Goal: Task Accomplishment & Management: Use online tool/utility

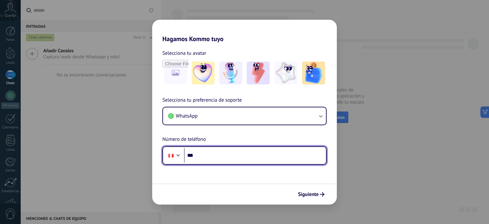
click at [237, 158] on input "***" at bounding box center [255, 155] width 142 height 15
type input "**********"
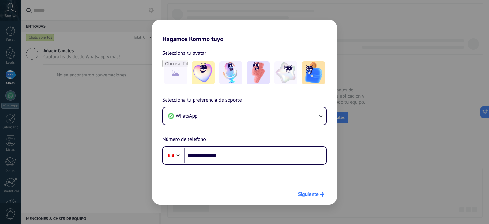
click at [308, 192] on span "Siguiente" at bounding box center [308, 194] width 21 height 4
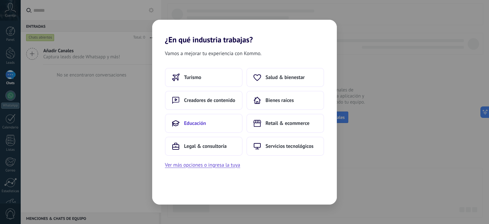
click at [222, 124] on button "Educación" at bounding box center [204, 123] width 78 height 19
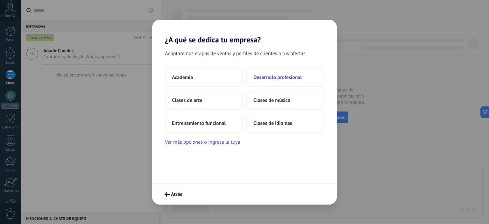
click at [270, 81] on button "Desarrollo profesional" at bounding box center [285, 77] width 78 height 19
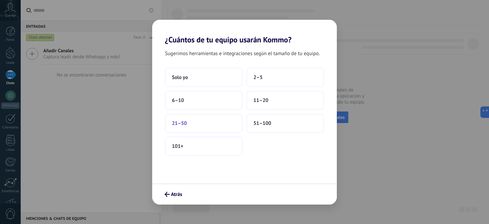
click at [186, 130] on button "21–50" at bounding box center [204, 123] width 78 height 19
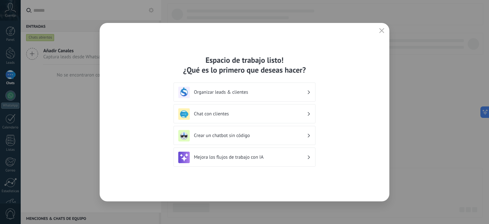
click at [258, 138] on div "Crear un chatbot sin código" at bounding box center [244, 135] width 132 height 11
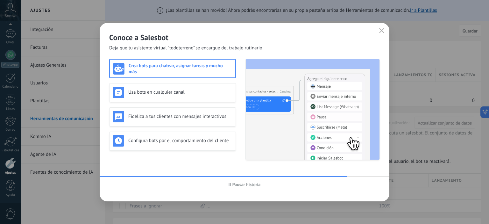
click at [385, 29] on button "button" at bounding box center [382, 30] width 8 height 9
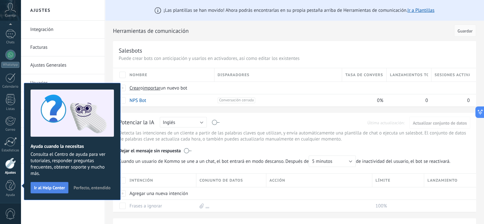
click at [62, 188] on span "Ir al Help Center" at bounding box center [49, 187] width 31 height 4
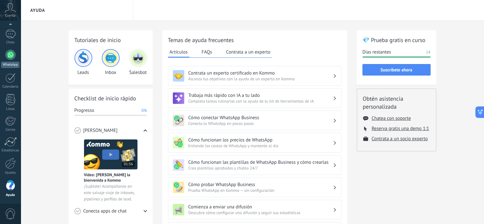
click at [11, 62] on div "WhatsApp" at bounding box center [10, 65] width 18 height 6
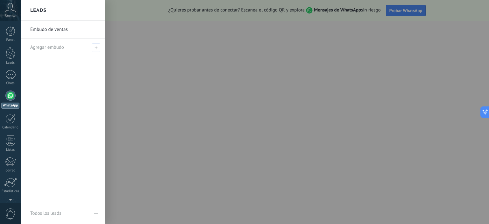
click at [53, 27] on link "Embudo de ventas" at bounding box center [64, 30] width 68 height 18
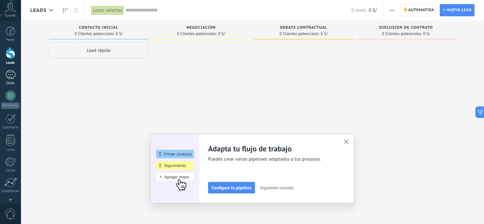
click at [7, 79] on link "Chats" at bounding box center [10, 77] width 21 height 15
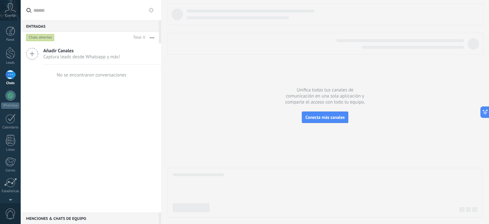
click at [75, 54] on span "Captura leads desde Whatsapp y más!" at bounding box center [81, 57] width 77 height 6
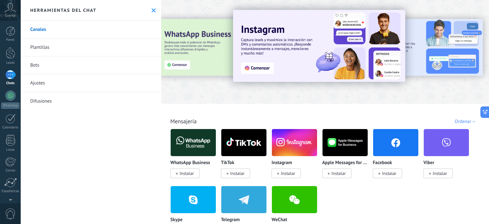
click at [195, 145] on img at bounding box center [193, 142] width 45 height 31
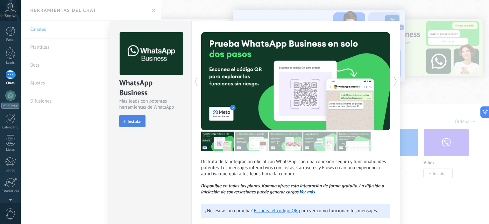
click at [133, 118] on button "Instalar" at bounding box center [132, 121] width 26 height 12
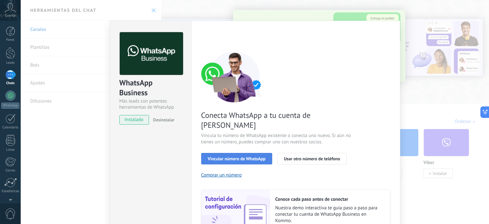
click at [252, 156] on span "Vincular número de WhatsApp" at bounding box center [237, 158] width 58 height 4
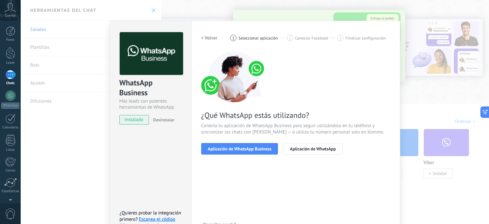
click at [252, 150] on span "Aplicación de WhatsApp Business" at bounding box center [240, 148] width 64 height 4
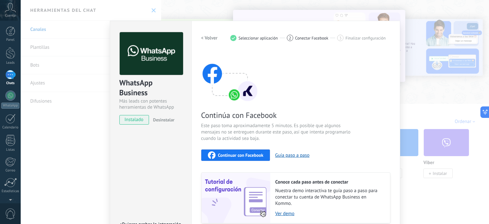
click at [241, 153] on span "Continuar con Facebook" at bounding box center [241, 155] width 46 height 4
click at [306, 69] on div "Continúa con Facebook Este paso toma aproximadamente 5 minutos. Es posible que …" at bounding box center [295, 137] width 189 height 172
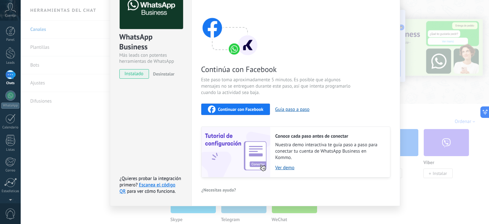
scroll to position [46, 0]
click at [167, 184] on link "Escanea el código QR" at bounding box center [148, 188] width 56 height 12
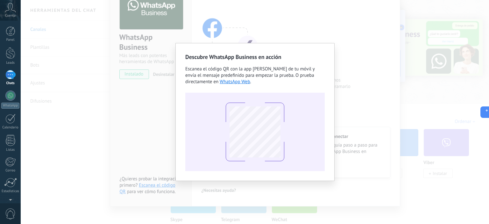
click at [118, 91] on div "Descubre WhatsApp Business en acción Escanea el código QR con la app [PERSON_NA…" at bounding box center [255, 112] width 468 height 224
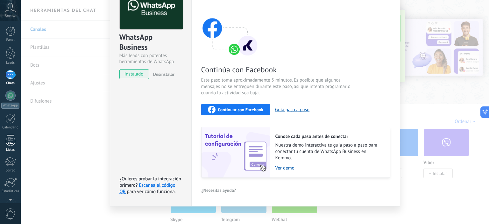
click at [13, 144] on div at bounding box center [11, 140] width 10 height 11
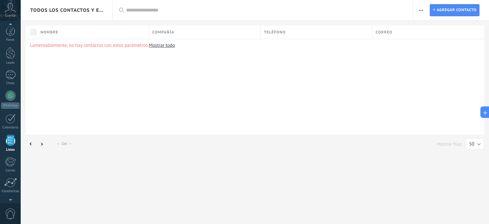
scroll to position [39, 0]
